Goal: Task Accomplishment & Management: Use online tool/utility

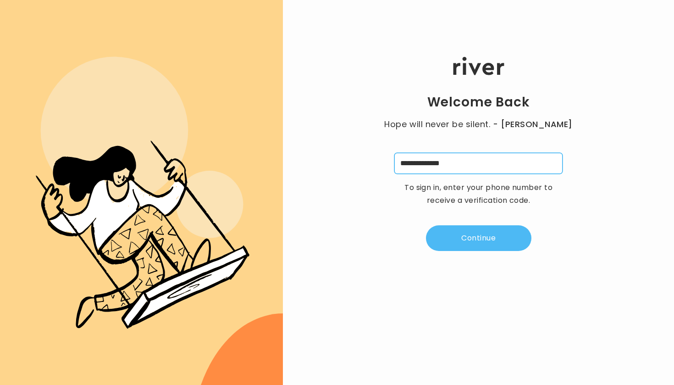
type input "**********"
click at [444, 237] on button "Continue" at bounding box center [479, 238] width 106 height 26
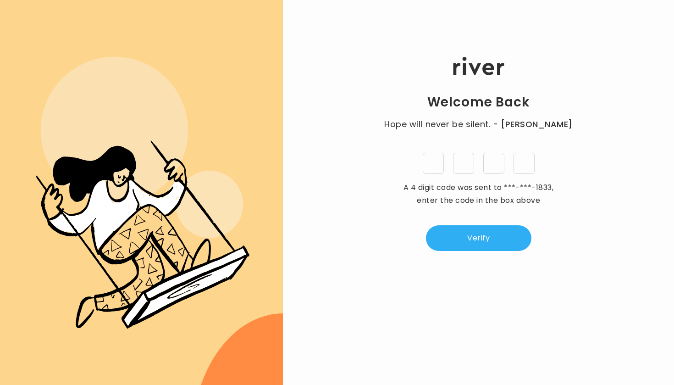
type input "*"
click at [465, 236] on button "Verify" at bounding box center [479, 238] width 106 height 26
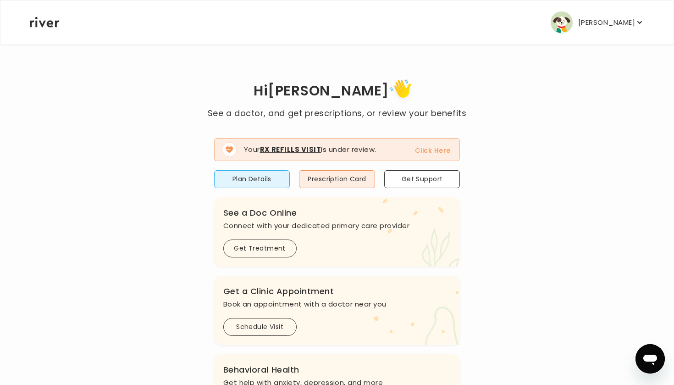
click at [639, 22] on icon "button" at bounding box center [639, 22] width 9 height 9
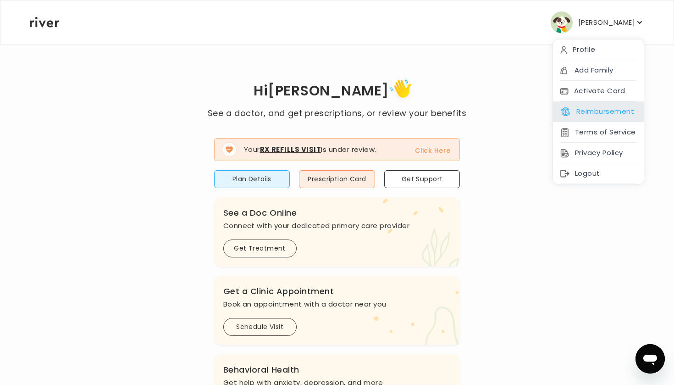
click at [596, 110] on button "Reimbursement" at bounding box center [598, 111] width 74 height 13
